Goal: Use online tool/utility

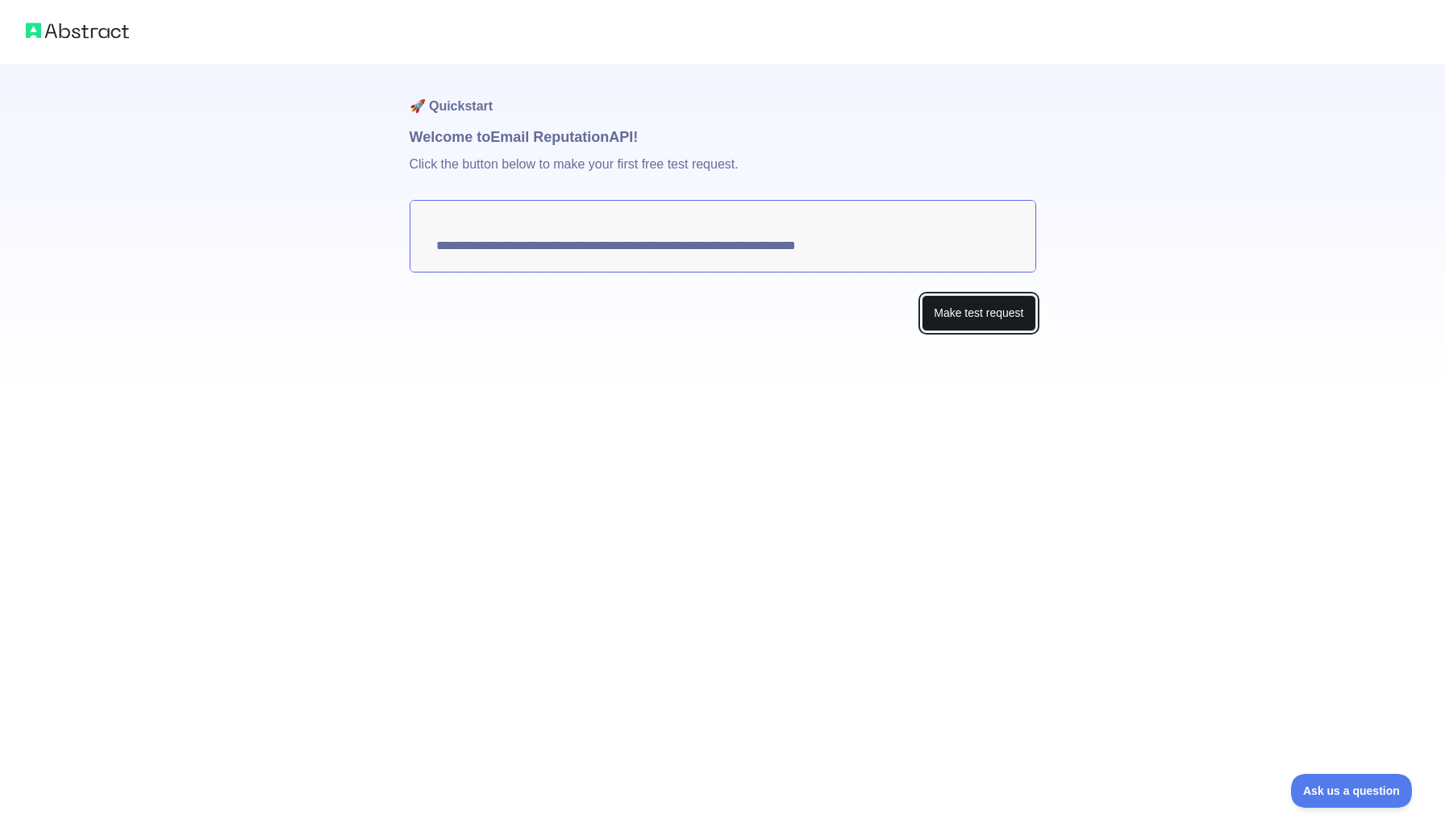
click at [993, 295] on button "Make test request" at bounding box center [979, 313] width 114 height 37
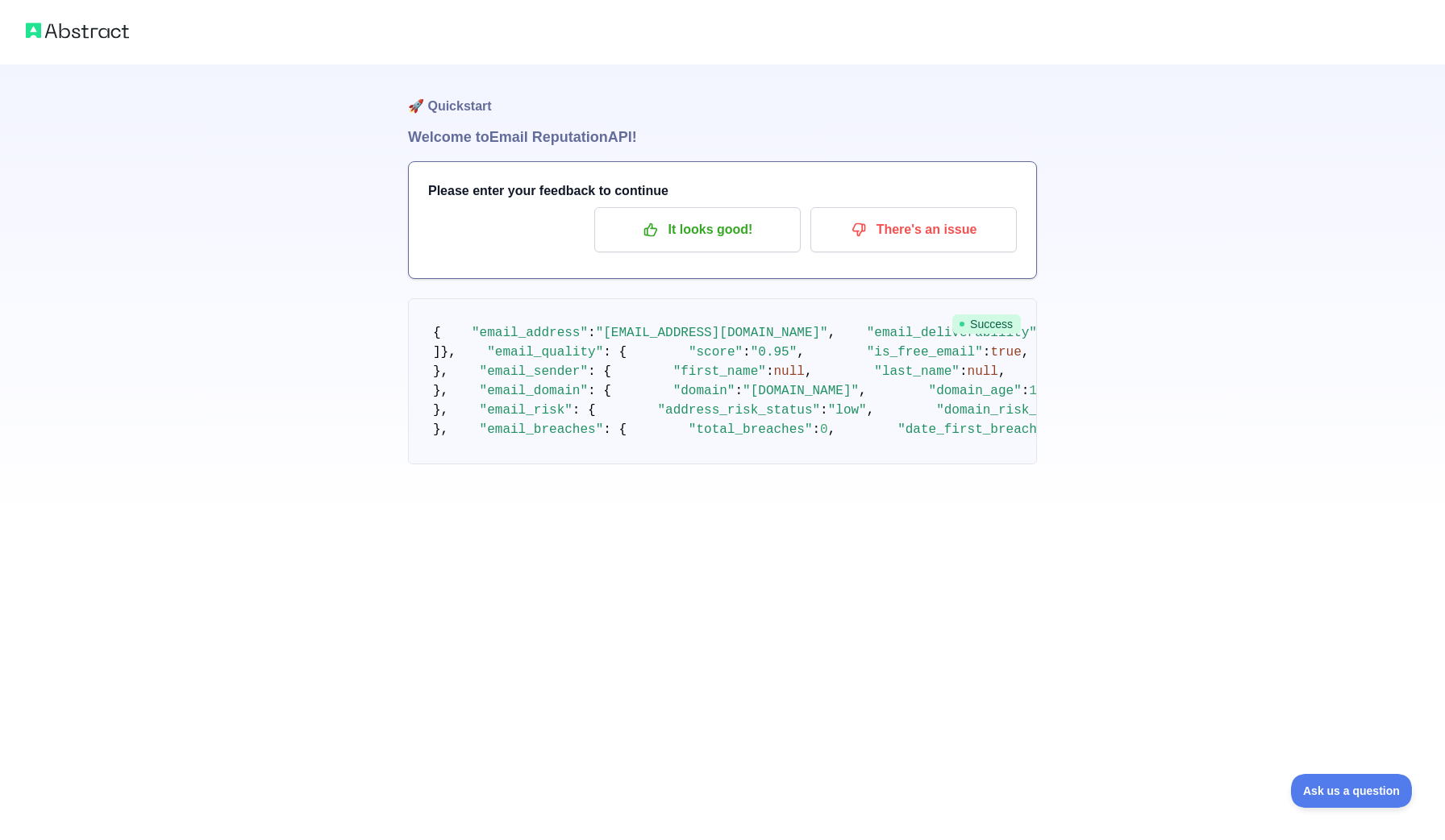
click at [1362, 326] on span ""status_detail"" at bounding box center [1420, 333] width 116 height 15
drag, startPoint x: 619, startPoint y: 341, endPoint x: 584, endPoint y: 341, distance: 35.0
click at [584, 341] on pre "{ "email_address" : "[EMAIL_ADDRESS][DOMAIN_NAME]" , "email_deliverability" : {…" at bounding box center [722, 381] width 629 height 166
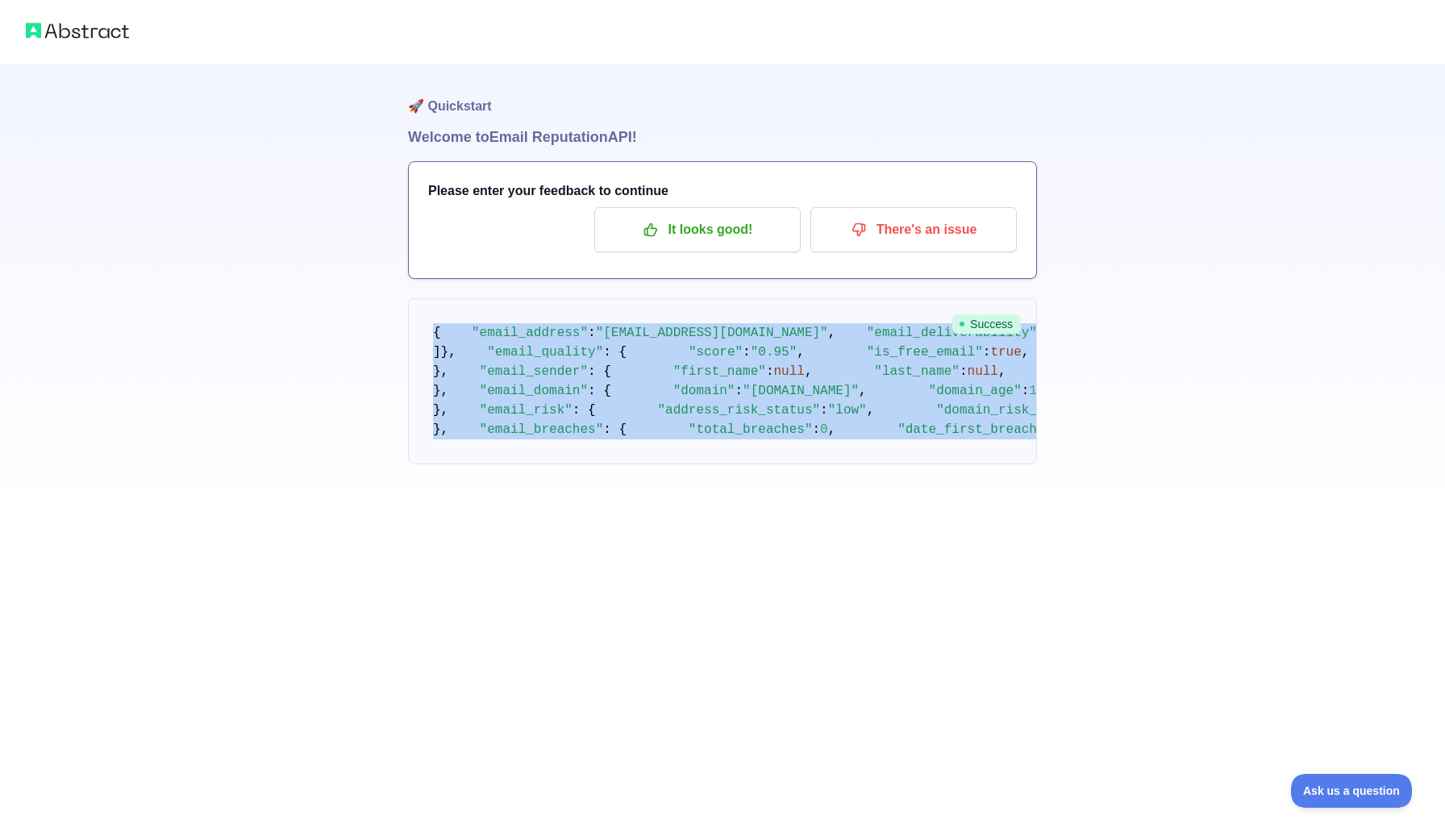
drag, startPoint x: 523, startPoint y: 768, endPoint x: 410, endPoint y: 236, distance: 543.9
click at [410, 298] on pre "{ "email_address" : "[EMAIL_ADDRESS][DOMAIN_NAME]" , "email_deliverability" : {…" at bounding box center [722, 381] width 629 height 166
copy code "{ "email_address" : "[EMAIL_ADDRESS][DOMAIN_NAME]" , "email_deliverability" : {…"
